Goal: Information Seeking & Learning: Learn about a topic

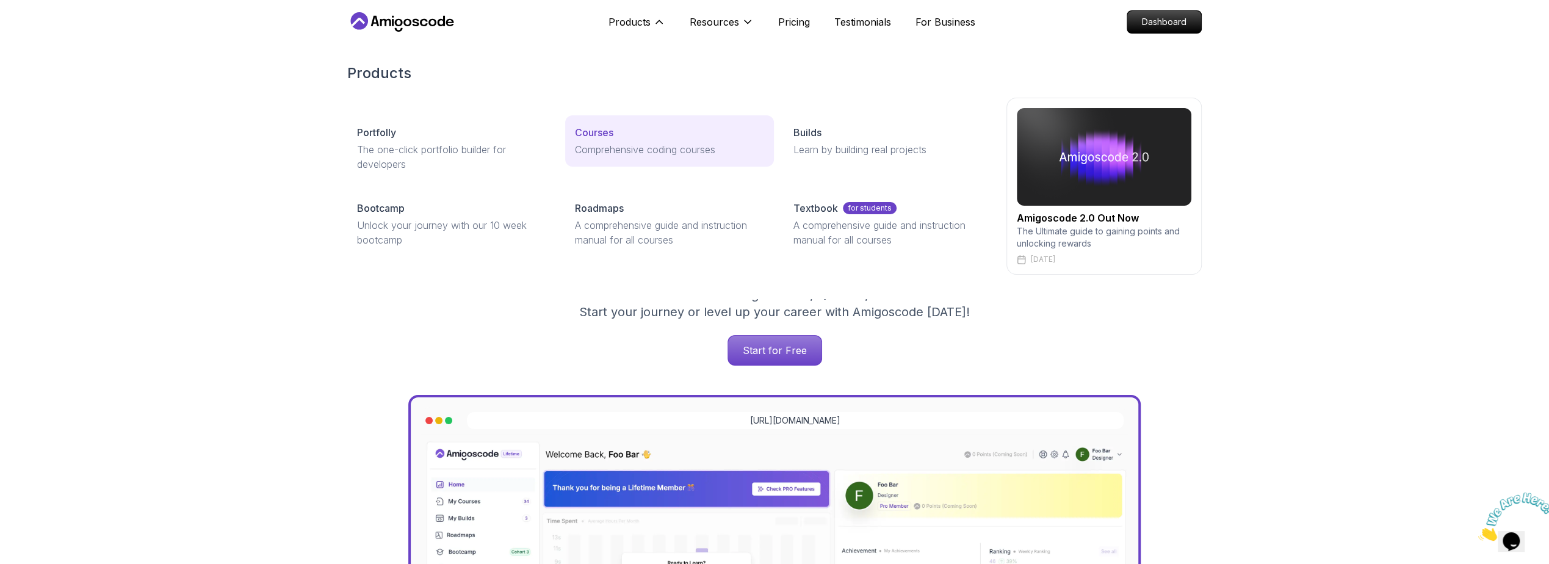
click at [641, 141] on link "Courses Comprehensive coding courses" at bounding box center [669, 140] width 208 height 51
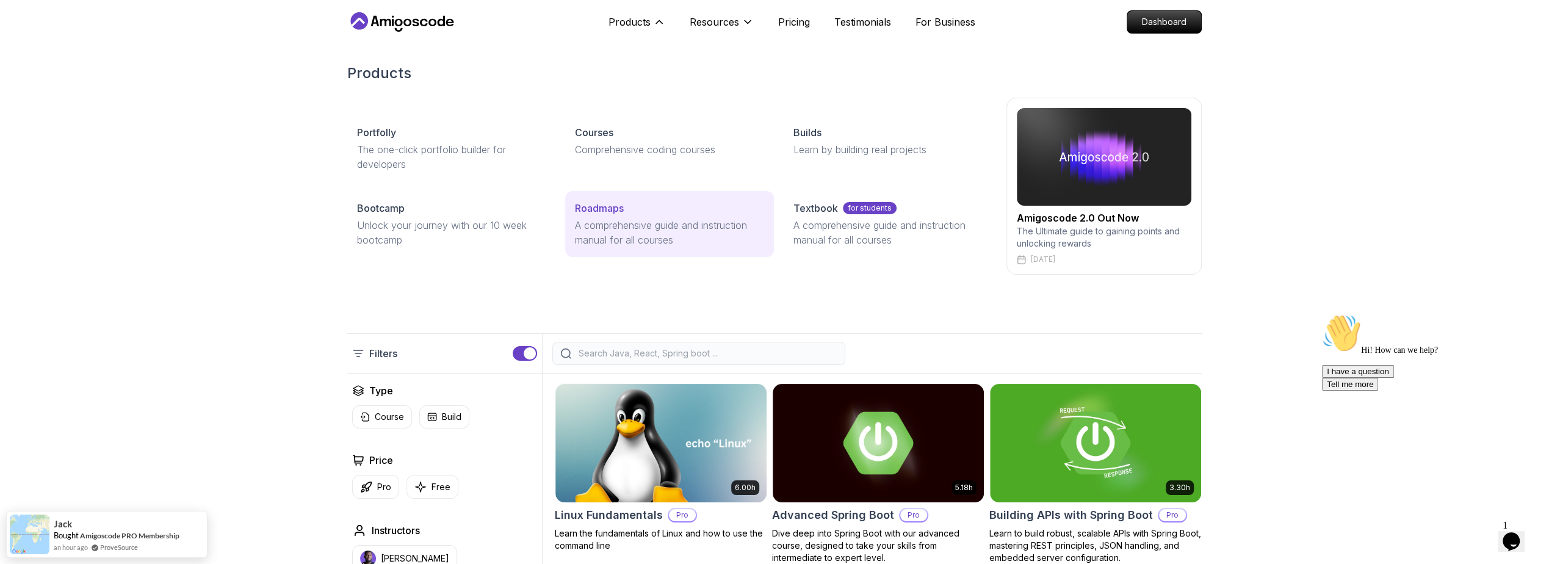
click at [621, 228] on p "A comprehensive guide and instruction manual for all courses" at bounding box center [669, 232] width 189 height 29
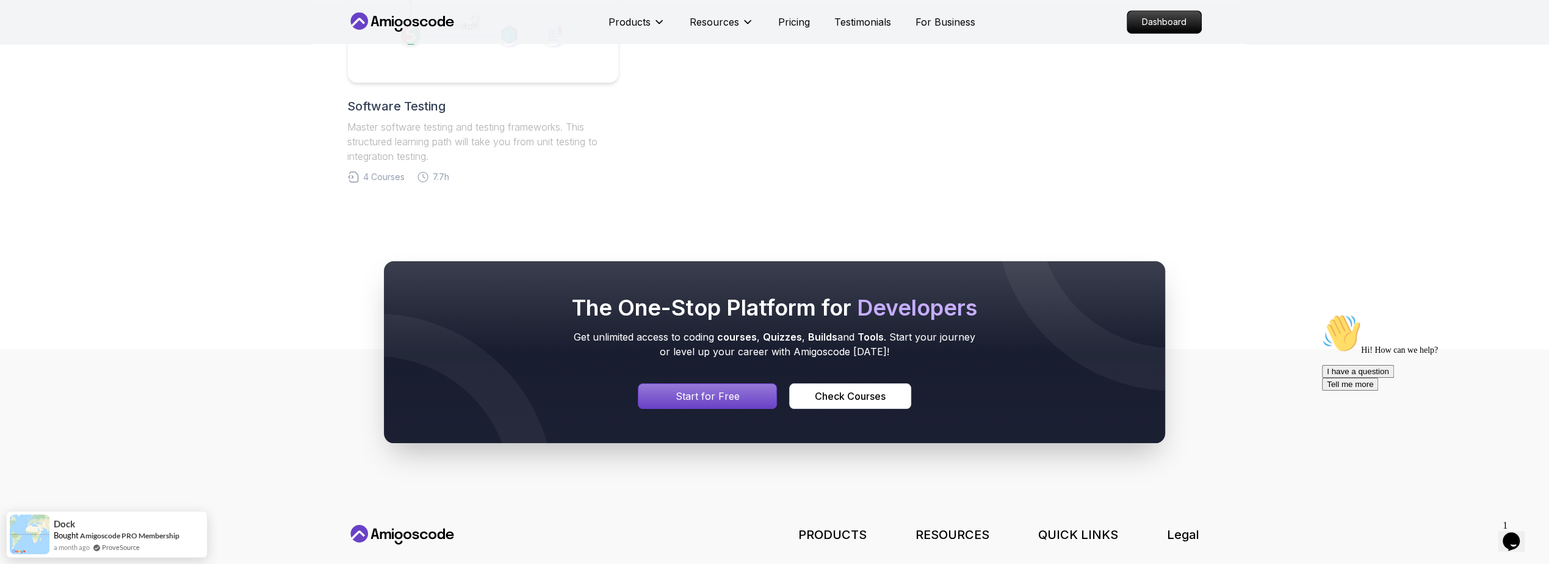
scroll to position [951, 0]
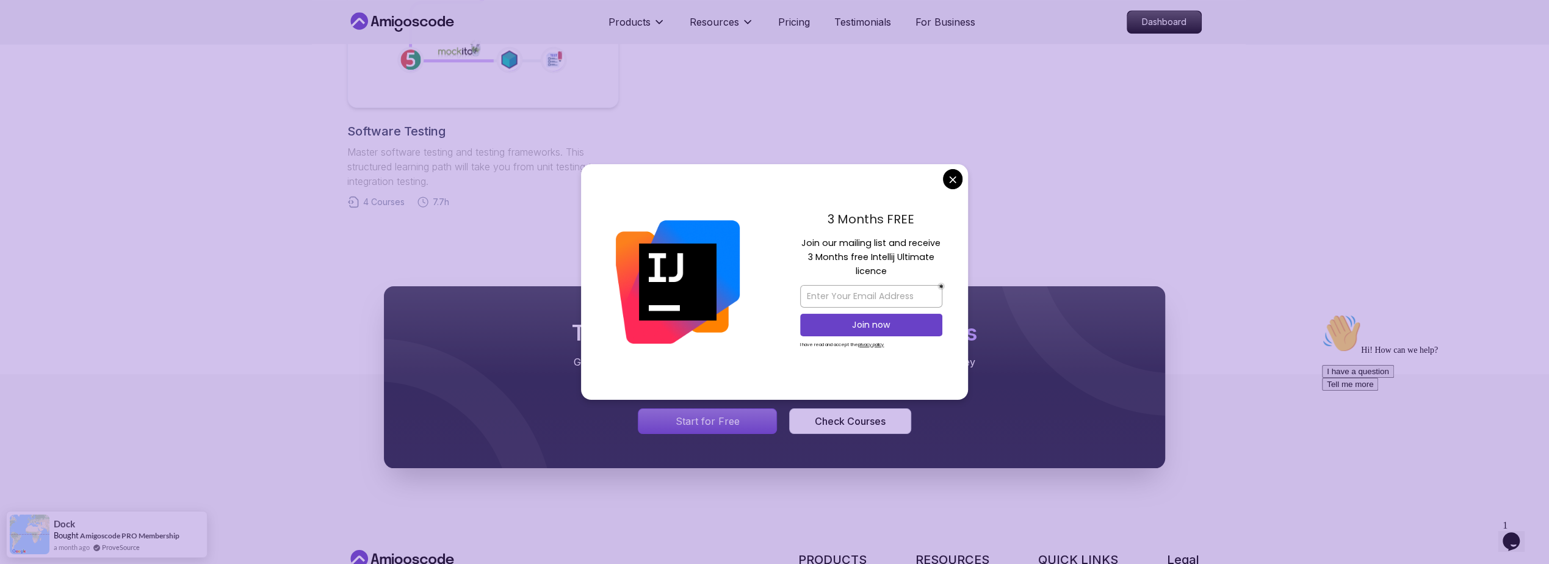
click at [688, 37] on nav "Products Resources Pricing Testimonials For Business Dashboard" at bounding box center [774, 22] width 854 height 44
click at [633, 20] on p "Products" at bounding box center [629, 22] width 42 height 15
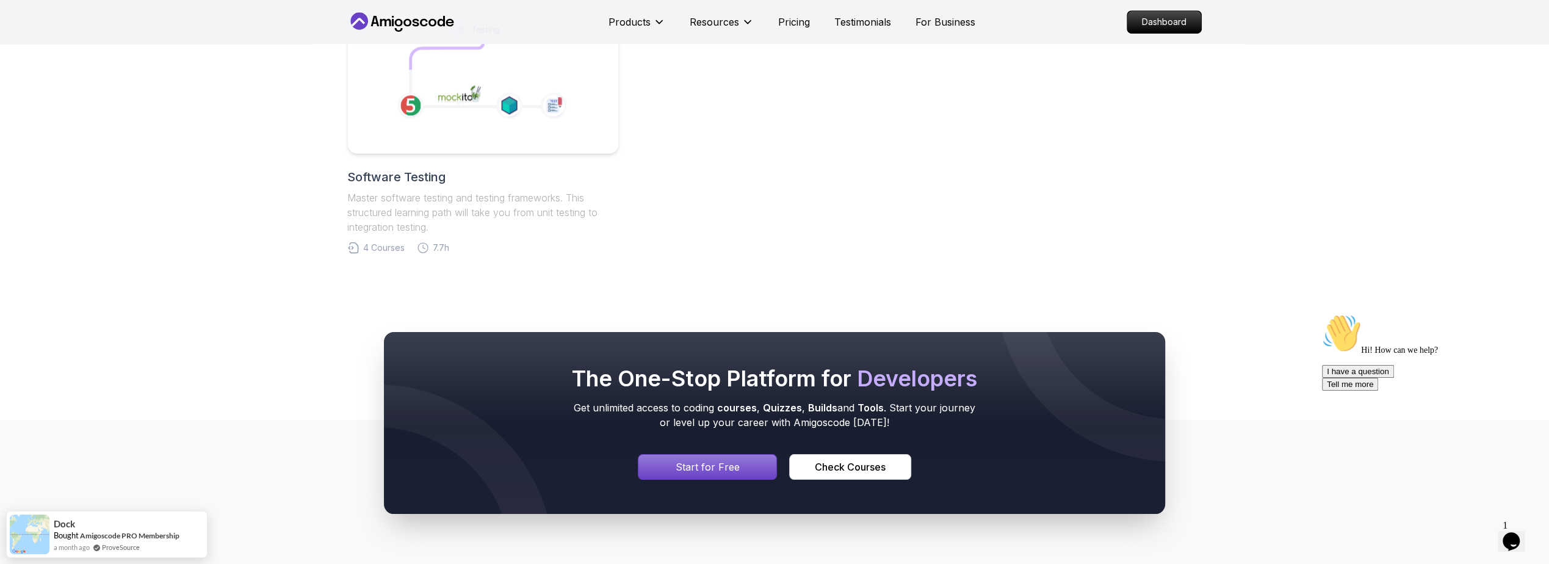
scroll to position [513, 0]
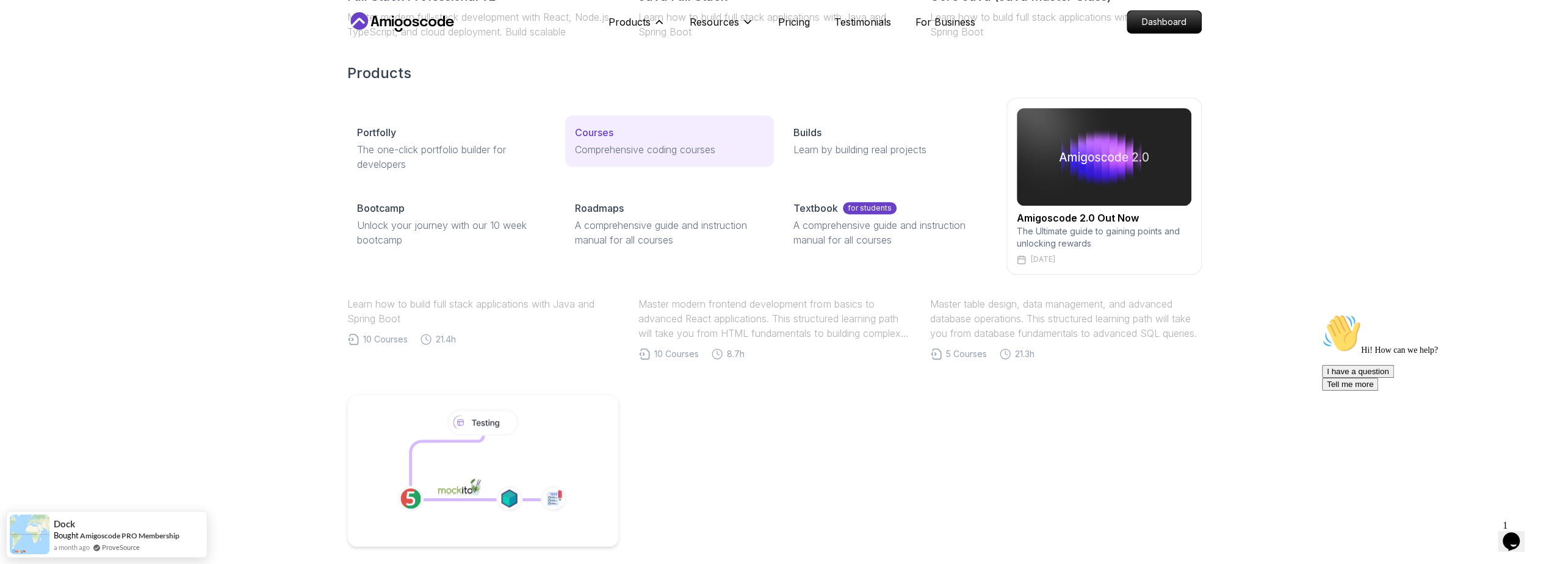
click at [621, 145] on p "Comprehensive coding courses" at bounding box center [669, 149] width 189 height 15
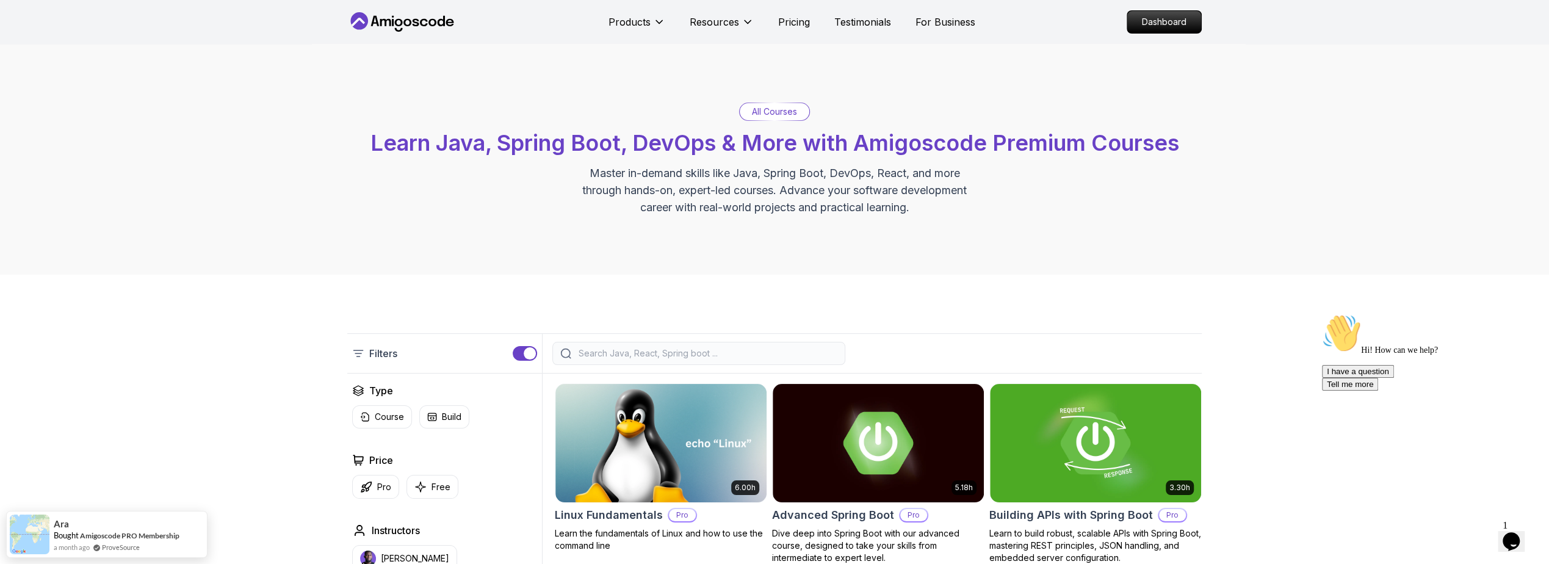
click at [597, 345] on div at bounding box center [698, 353] width 293 height 23
click at [601, 353] on input "search" at bounding box center [706, 353] width 261 height 12
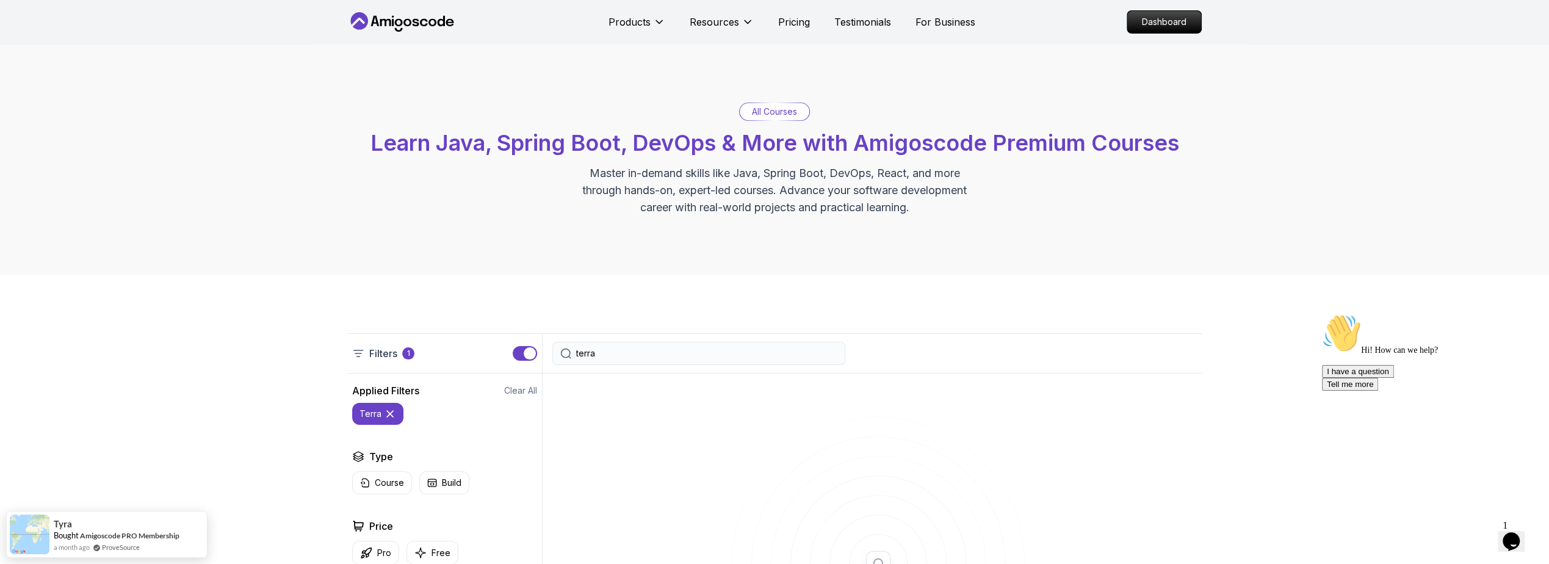
type input "terr"
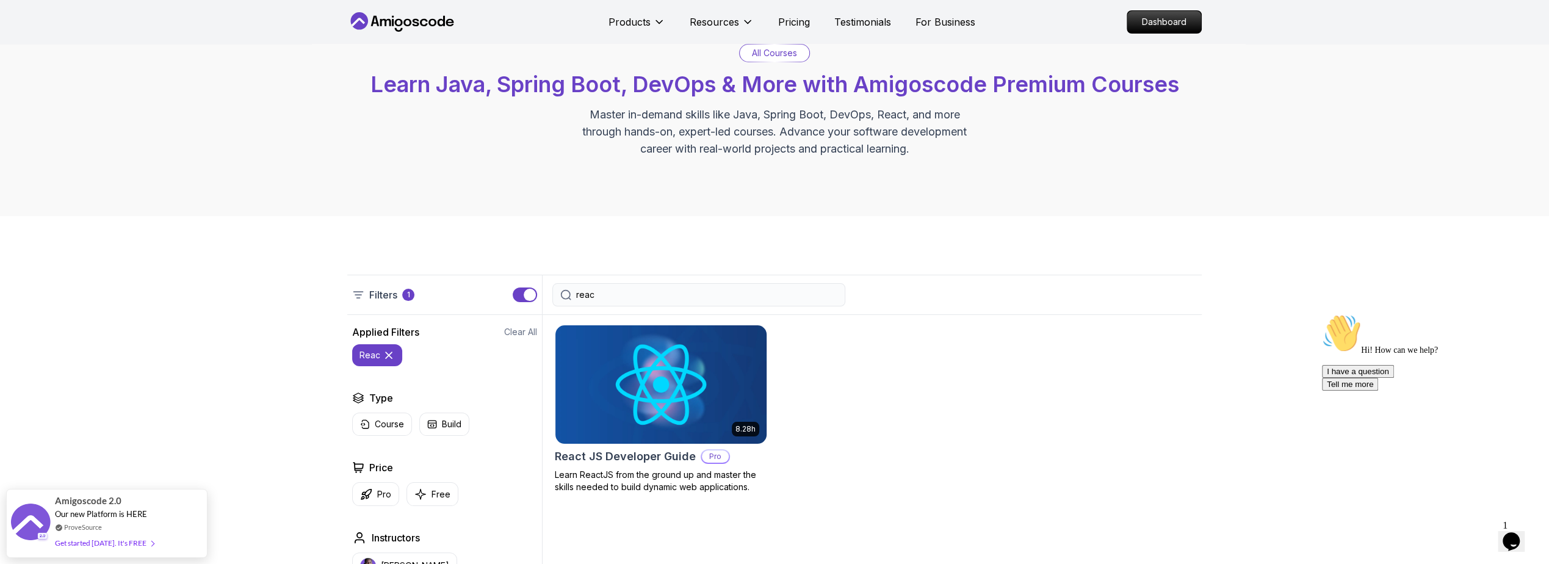
scroll to position [146, 0]
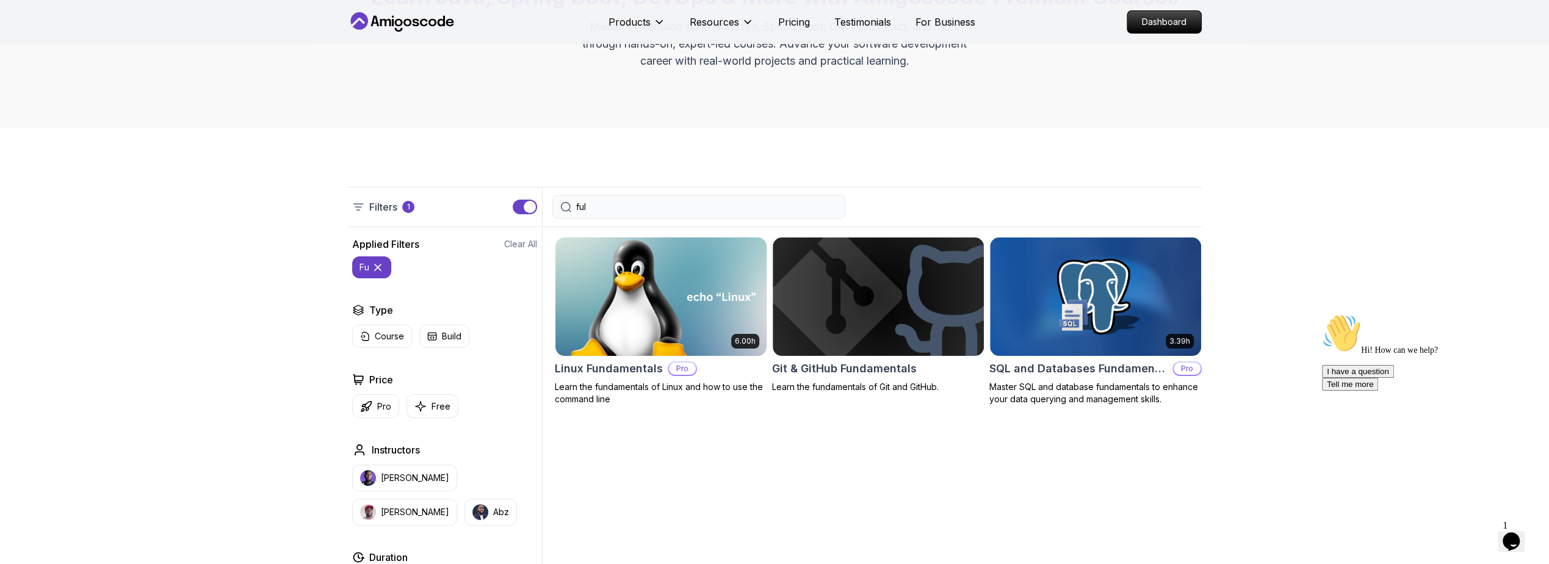
type input "full"
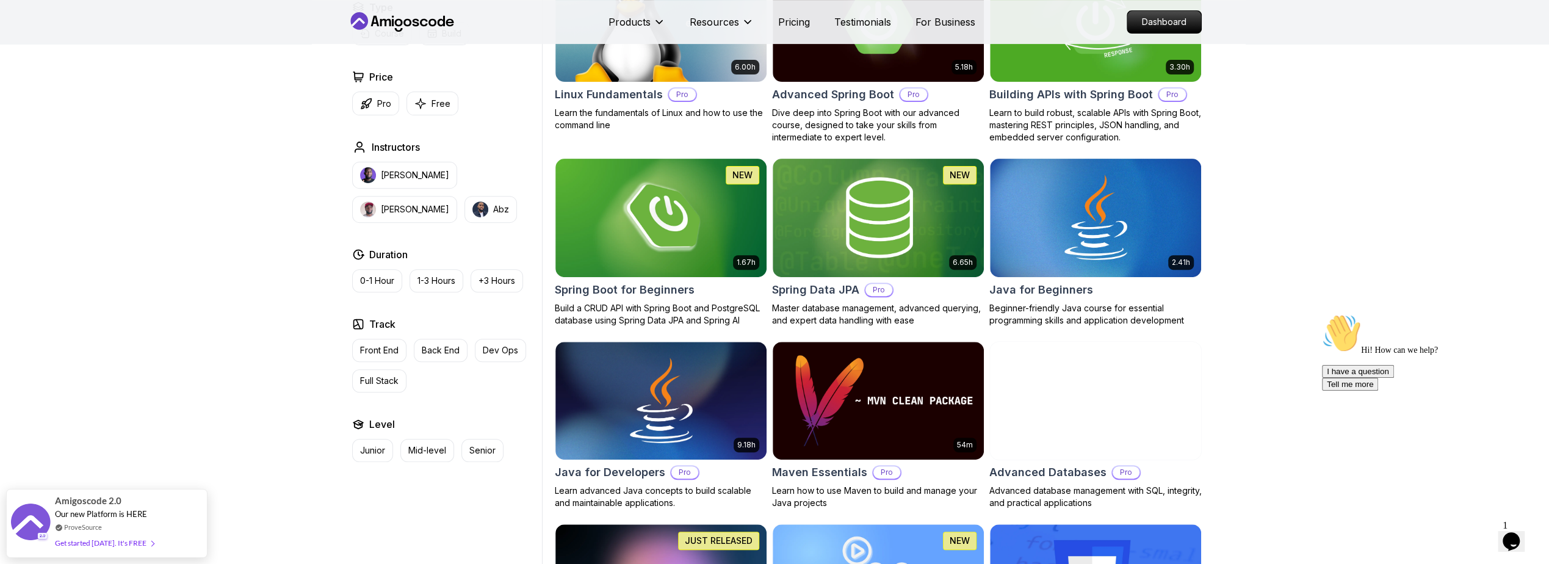
scroll to position [658, 0]
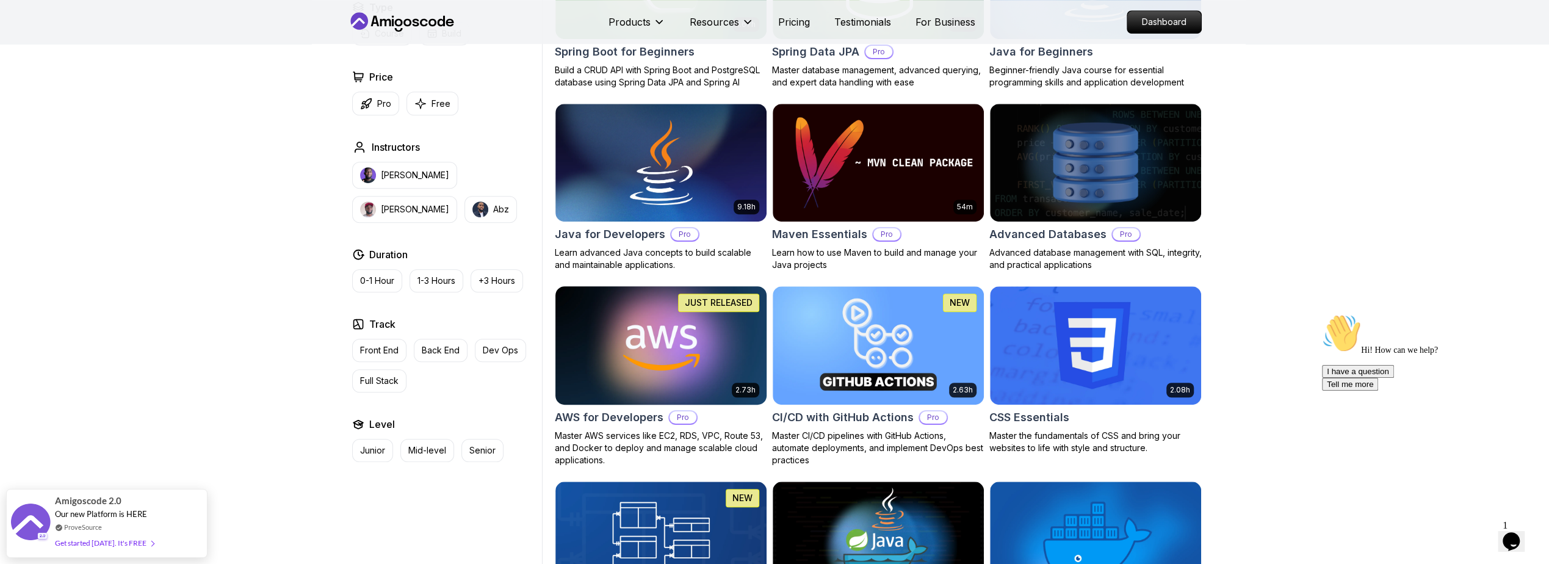
click at [654, 364] on img at bounding box center [661, 345] width 222 height 124
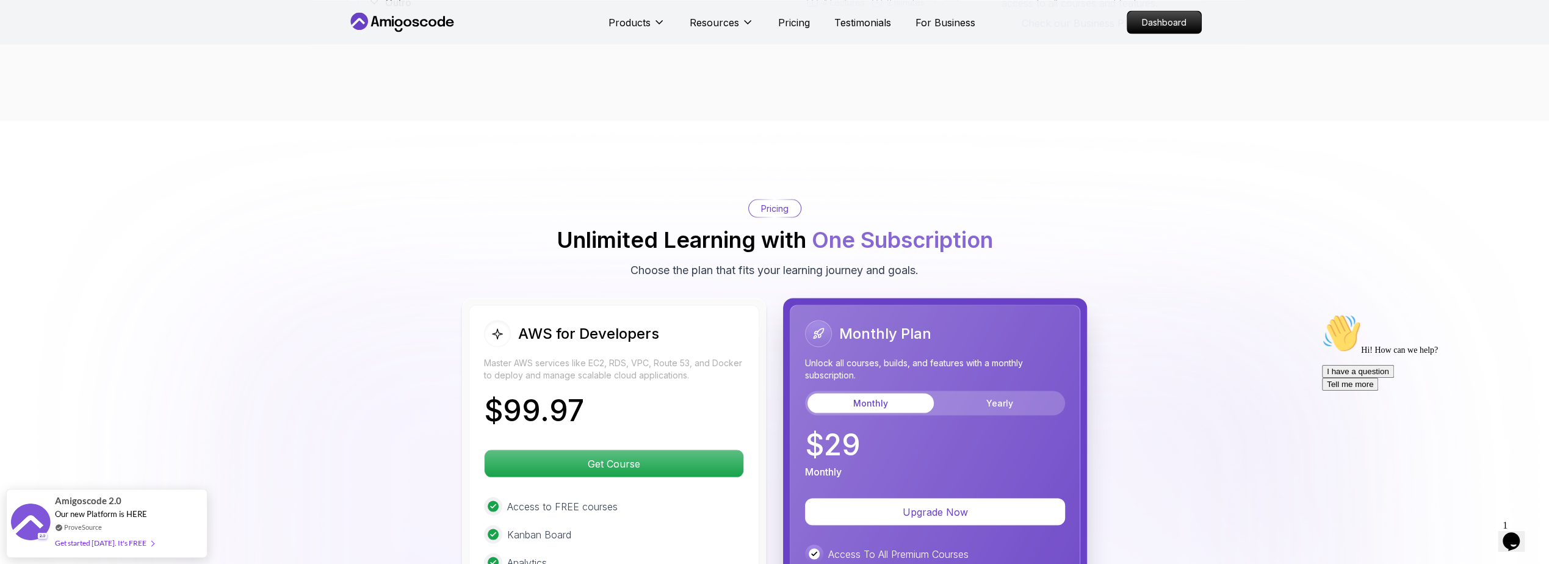
scroll to position [2563, 0]
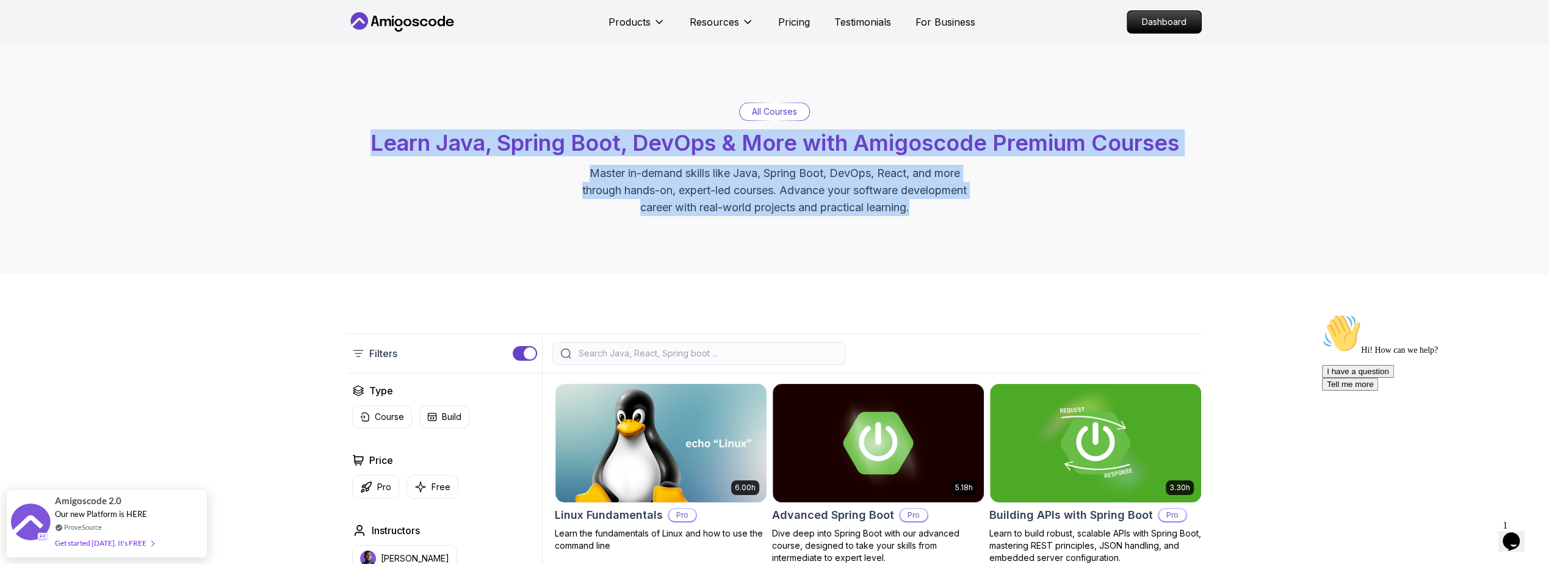
drag, startPoint x: 954, startPoint y: 212, endPoint x: 344, endPoint y: 139, distance: 615.2
click at [344, 139] on div "All Courses Learn Java, Spring Boot, DevOps & More with Amigoscode Premium Cour…" at bounding box center [774, 159] width 1549 height 231
drag, startPoint x: 326, startPoint y: 137, endPoint x: 933, endPoint y: 209, distance: 611.5
click at [933, 209] on div "All Courses Learn Java, Spring Boot, DevOps & More with Amigoscode Premium Cour…" at bounding box center [774, 159] width 1549 height 231
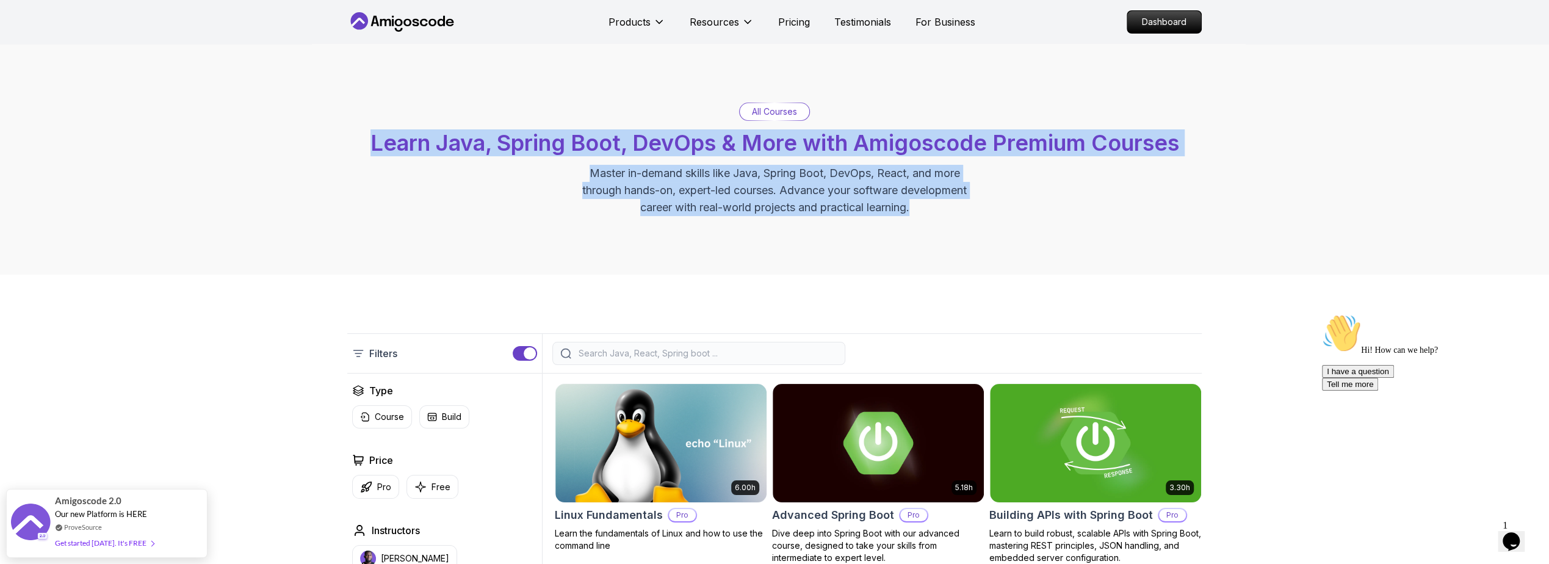
click at [933, 209] on p "Master in-demand skills like Java, Spring Boot, DevOps, React, and more through…" at bounding box center [774, 190] width 410 height 51
drag, startPoint x: 962, startPoint y: 215, endPoint x: 679, endPoint y: 97, distance: 306.7
click at [679, 97] on div "All Courses Learn Java, Spring Boot, DevOps & More with Amigoscode Premium Cour…" at bounding box center [774, 159] width 1549 height 231
drag, startPoint x: 354, startPoint y: 134, endPoint x: 1008, endPoint y: 206, distance: 658.1
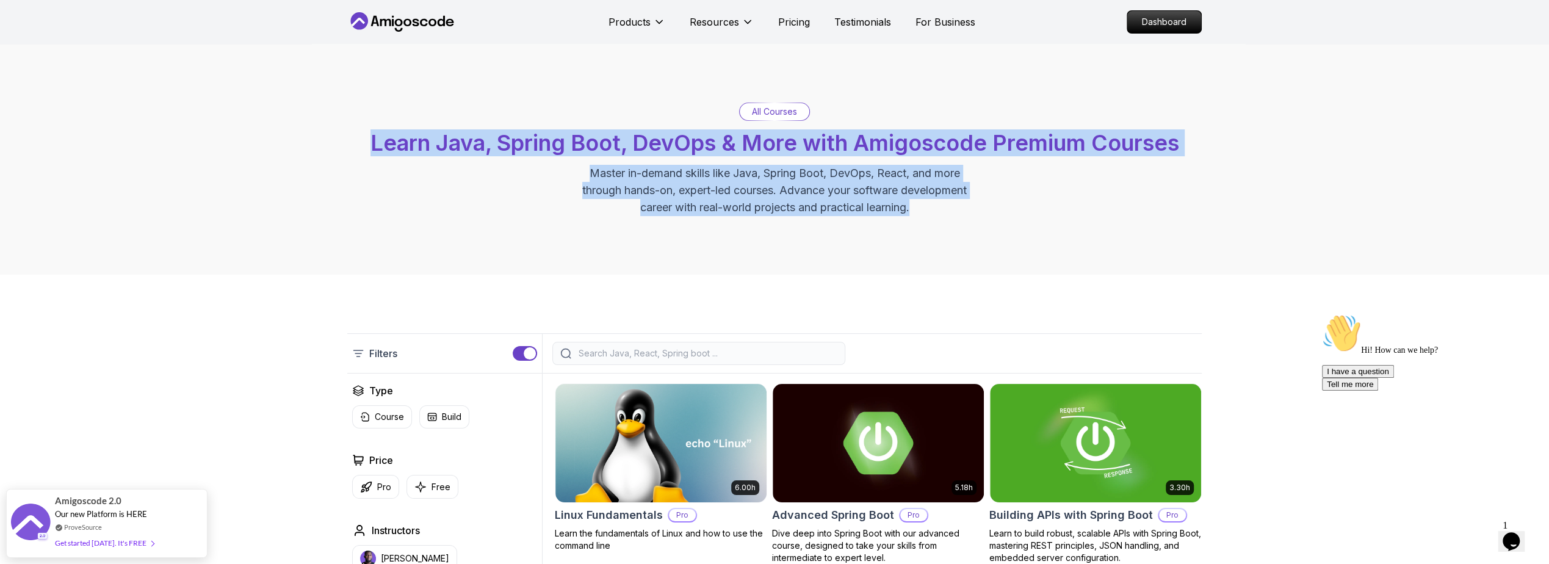
click at [1008, 206] on div "All Courses Learn Java, Spring Boot, DevOps & More with Amigoscode Premium Cour…" at bounding box center [774, 159] width 1549 height 231
click at [1008, 206] on div "All Courses Learn Java, Spring Boot, DevOps & More with Amigoscode Premium Cour…" at bounding box center [774, 160] width 854 height 114
drag, startPoint x: 983, startPoint y: 214, endPoint x: 348, endPoint y: 132, distance: 639.8
click at [348, 132] on div "All Courses Learn Java, Spring Boot, DevOps & More with Amigoscode Premium Cour…" at bounding box center [774, 160] width 854 height 114
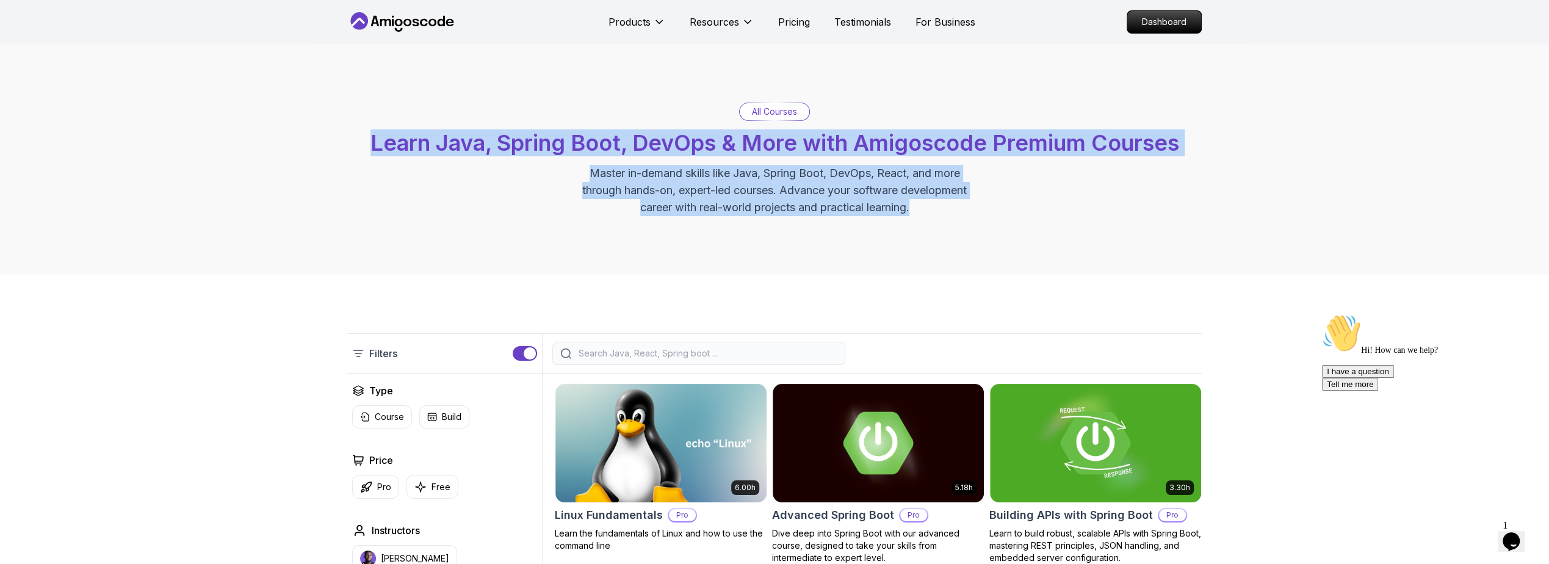
drag, startPoint x: 341, startPoint y: 133, endPoint x: 975, endPoint y: 216, distance: 639.5
click at [975, 216] on div "All Courses Learn Java, Spring Boot, DevOps & More with Amigoscode Premium Cour…" at bounding box center [774, 159] width 1549 height 231
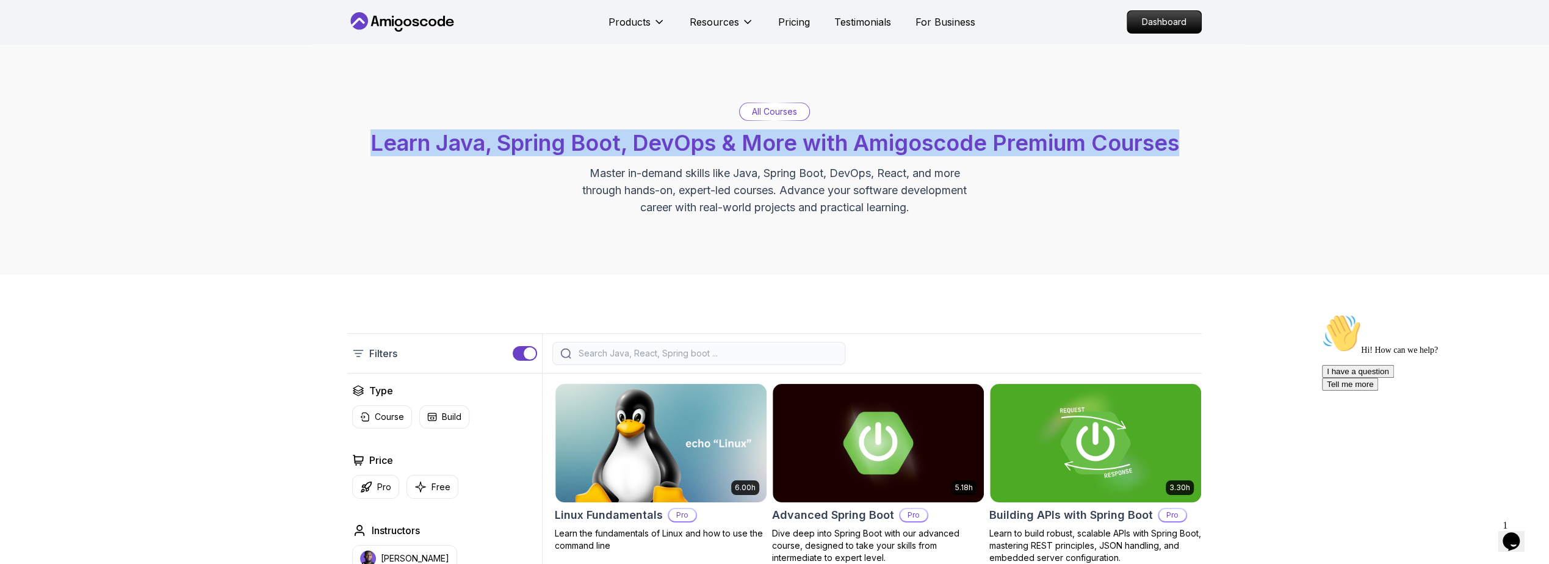
drag, startPoint x: 1069, startPoint y: 216, endPoint x: 350, endPoint y: 128, distance: 724.9
click at [350, 128] on div "All Courses Learn Java, Spring Boot, DevOps & More with Amigoscode Premium Cour…" at bounding box center [774, 159] width 1549 height 231
click at [350, 128] on div "All Courses Learn Java, Spring Boot, DevOps & More with Amigoscode Premium Cour…" at bounding box center [774, 160] width 854 height 114
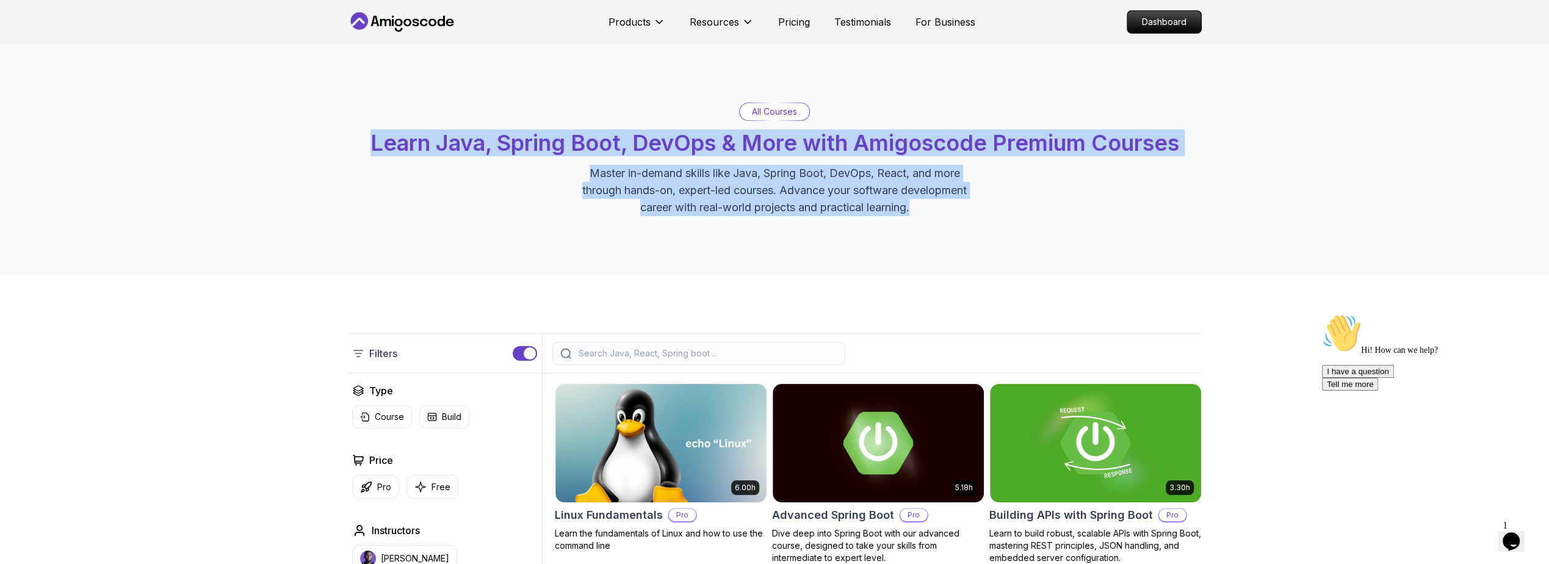
drag, startPoint x: 338, startPoint y: 133, endPoint x: 1012, endPoint y: 220, distance: 680.0
click at [1012, 220] on div "All Courses Learn Java, Spring Boot, DevOps & More with Amigoscode Premium Cour…" at bounding box center [774, 159] width 1549 height 231
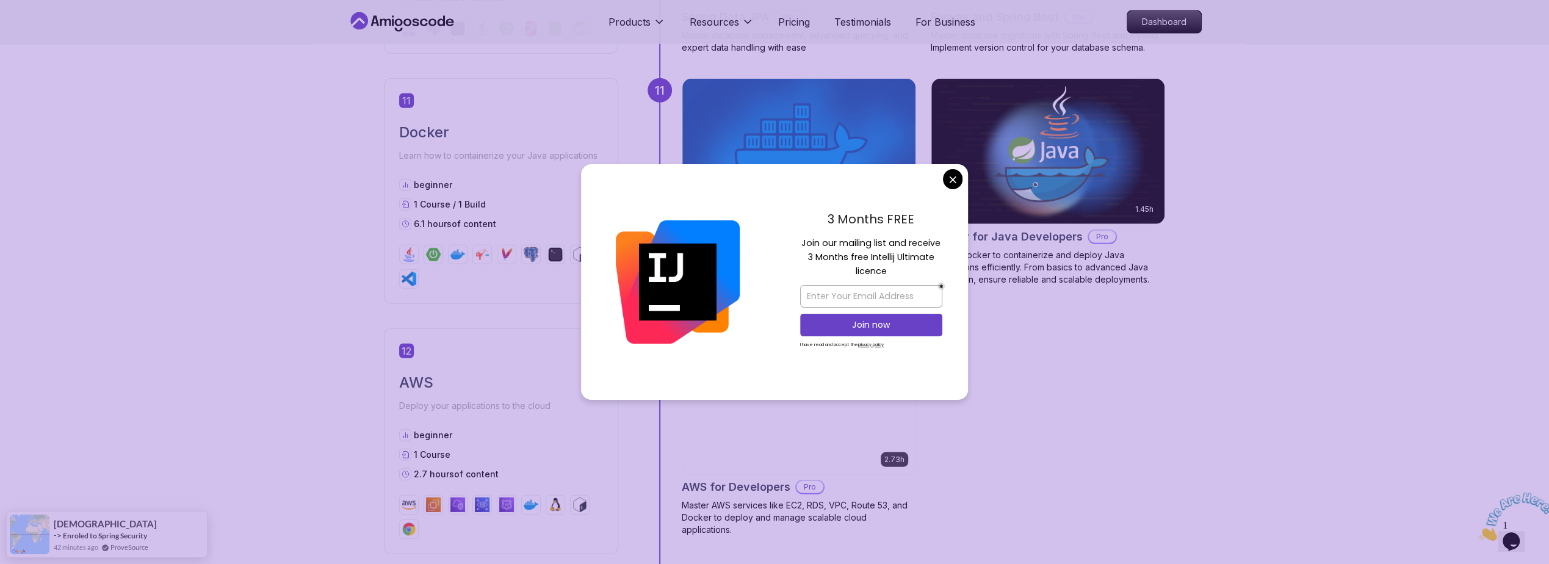
scroll to position [3662, 0]
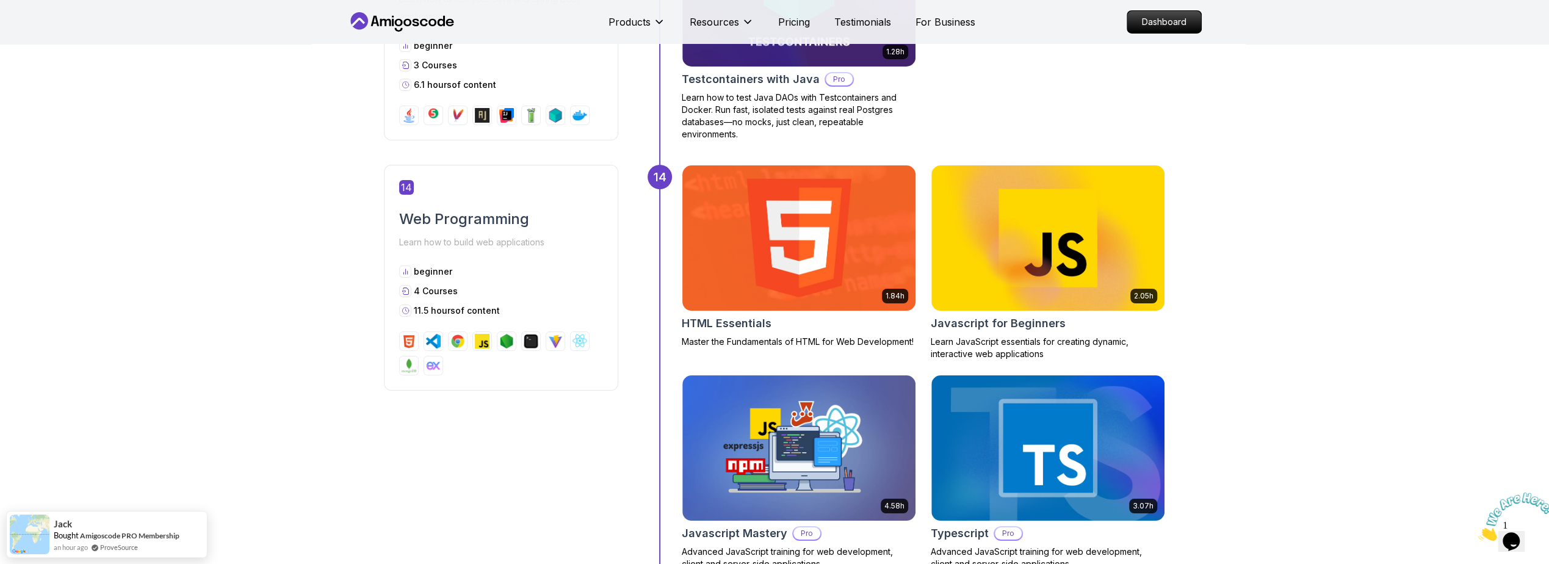
scroll to position [4980, 0]
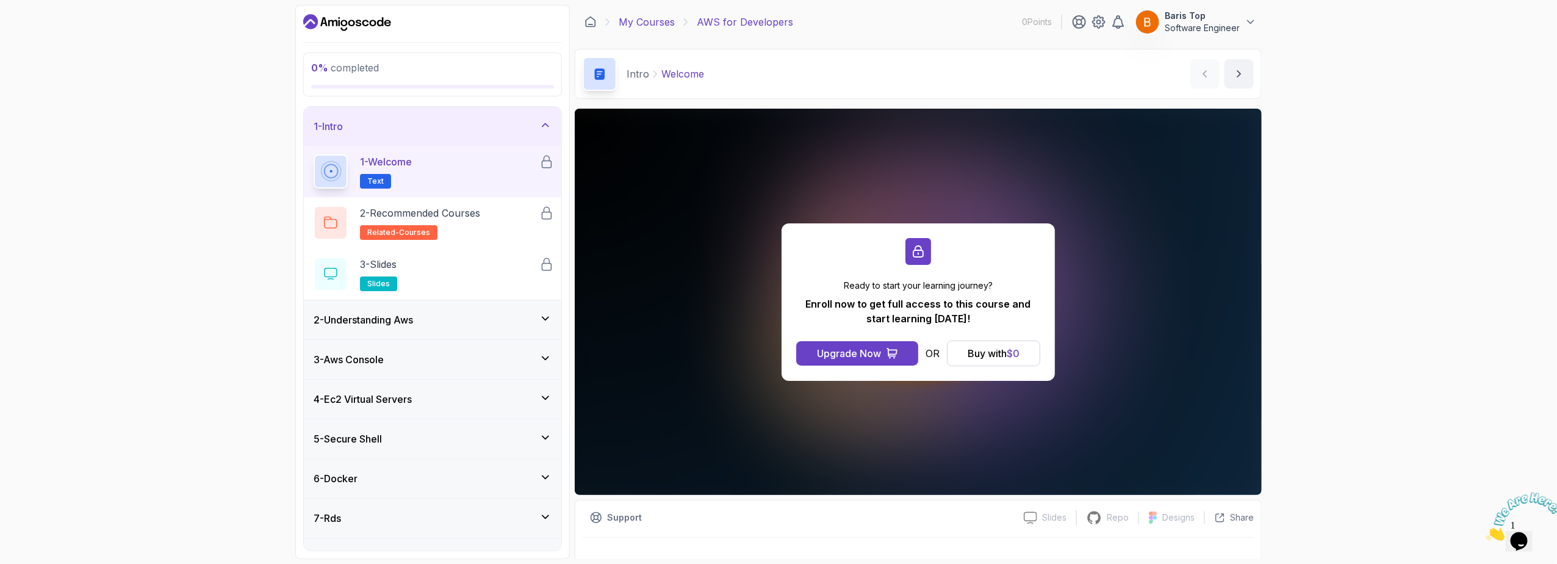
click at [660, 25] on link "My Courses" at bounding box center [647, 22] width 56 height 15
